Goal: Task Accomplishment & Management: Manage account settings

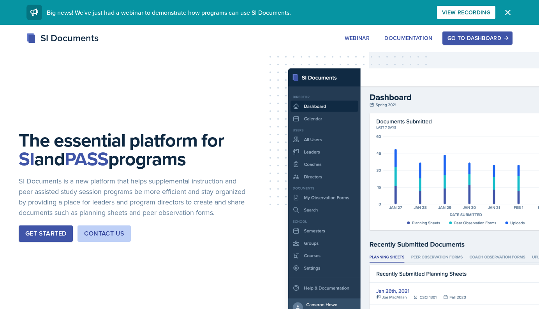
click at [496, 37] on div "Go to Dashboard" at bounding box center [477, 38] width 60 height 6
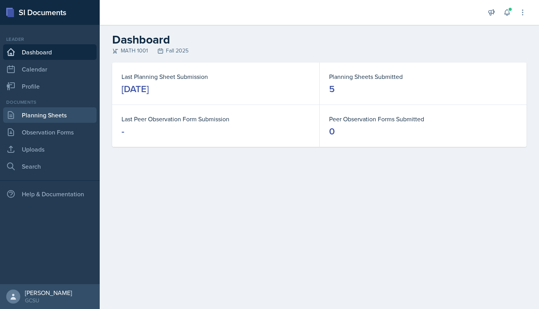
click at [79, 120] on link "Planning Sheets" at bounding box center [49, 115] width 93 height 16
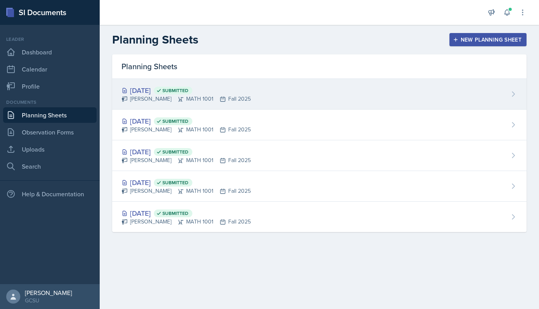
click at [147, 102] on div "[PERSON_NAME] MATH 1001 Fall 2025" at bounding box center [185, 99] width 129 height 8
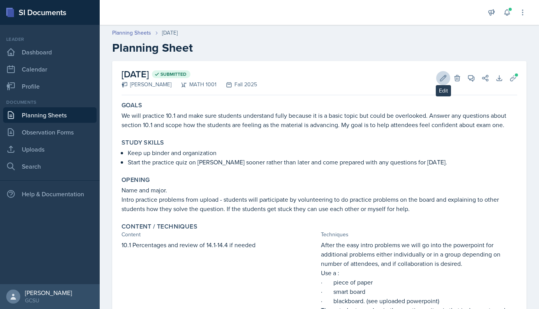
click at [445, 82] on icon at bounding box center [443, 78] width 8 height 8
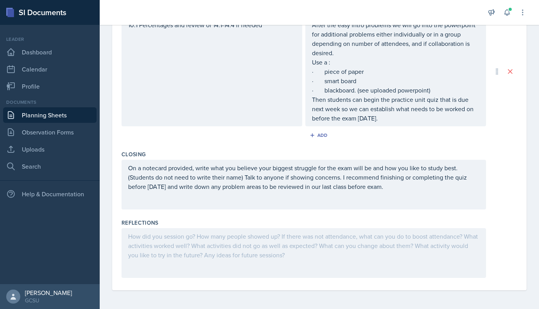
scroll to position [297, 0]
click at [214, 247] on div at bounding box center [303, 254] width 364 height 50
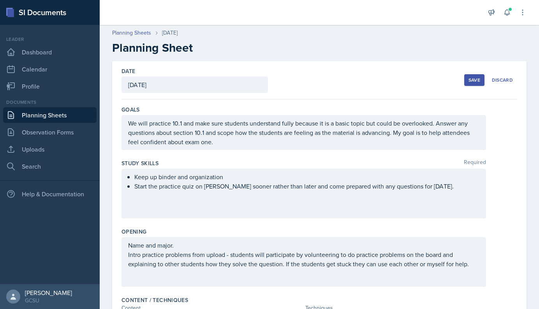
scroll to position [0, 0]
click at [475, 83] on button "Save" at bounding box center [474, 80] width 20 height 12
